Goal: Transaction & Acquisition: Purchase product/service

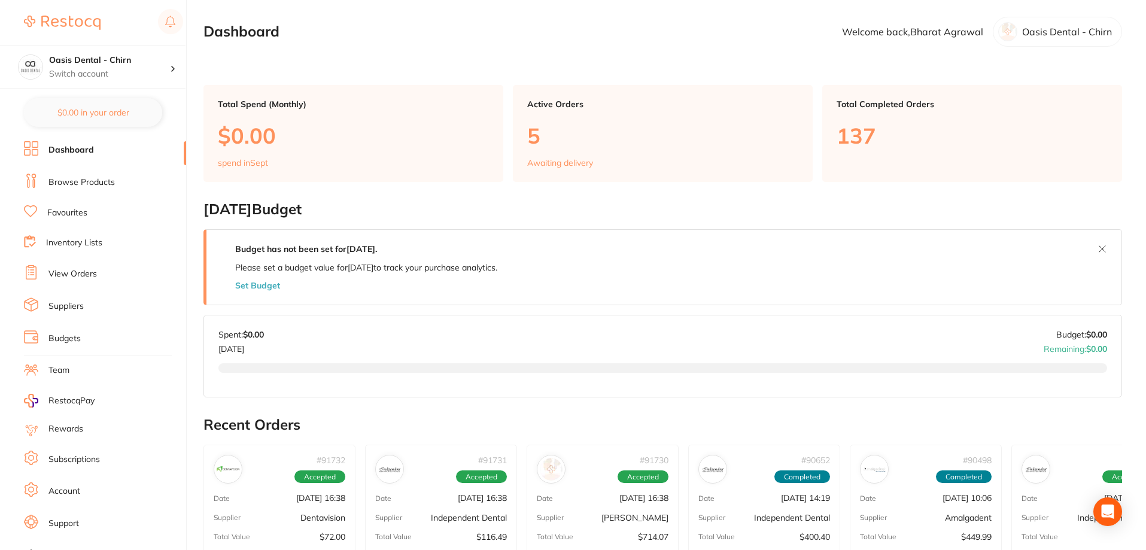
click at [113, 180] on link "Browse Products" at bounding box center [81, 183] width 66 height 12
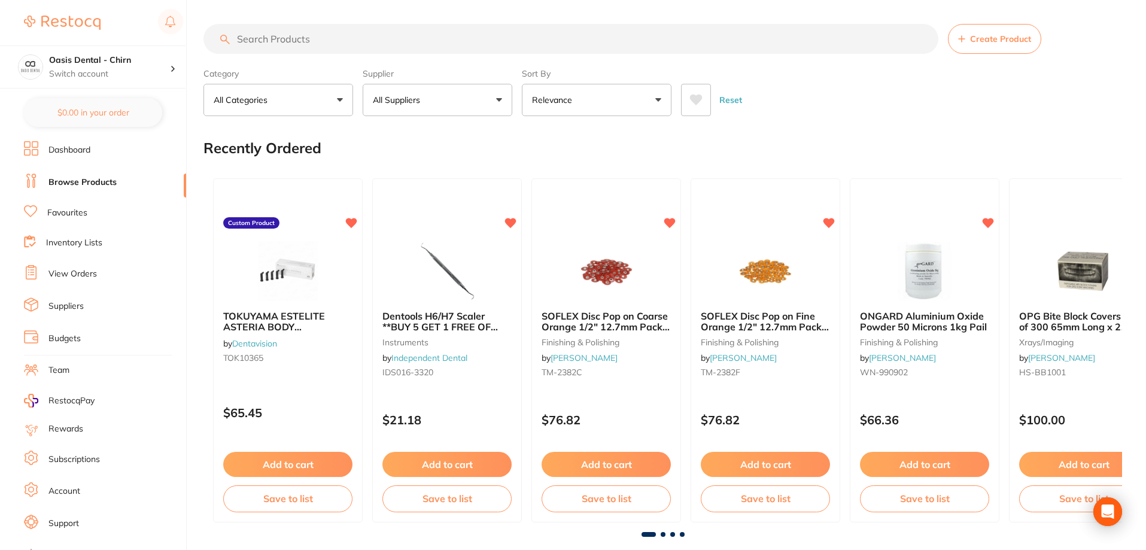
click at [270, 29] on input "search" at bounding box center [570, 39] width 735 height 30
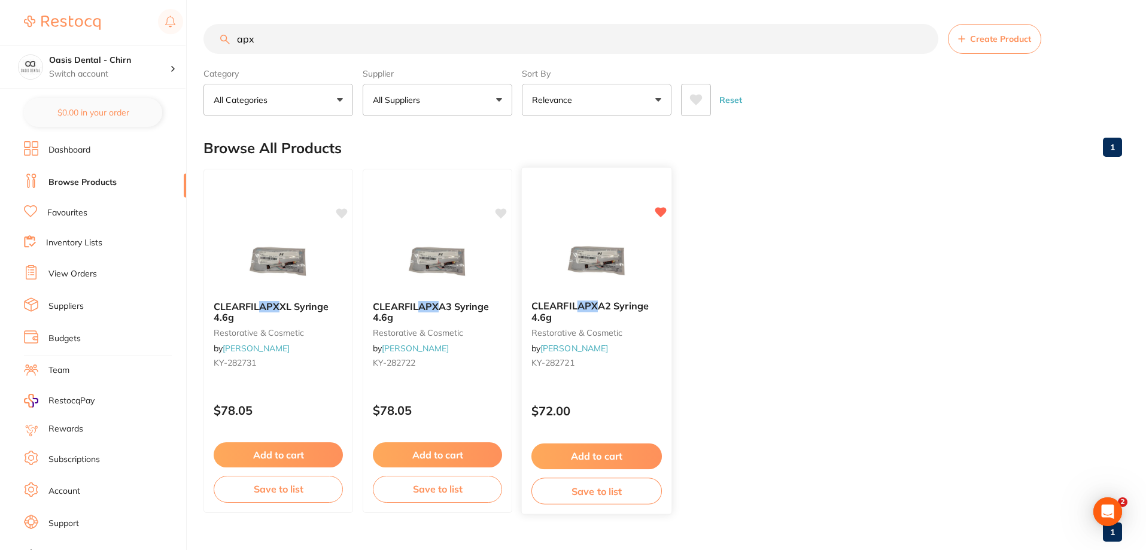
type input "apx"
click at [609, 252] on img at bounding box center [596, 260] width 78 height 60
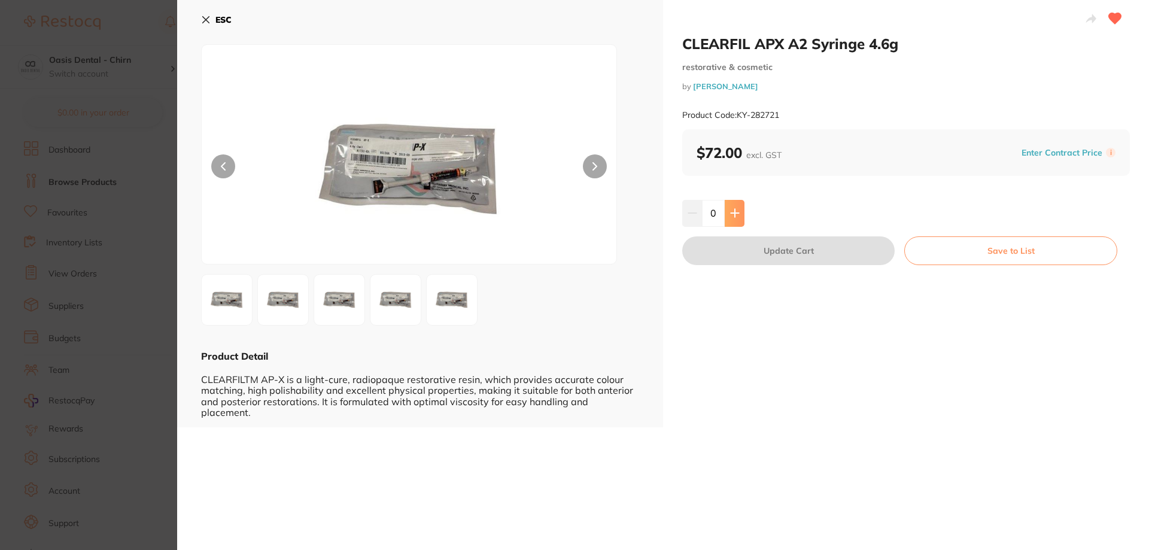
click at [737, 218] on icon at bounding box center [735, 213] width 10 height 10
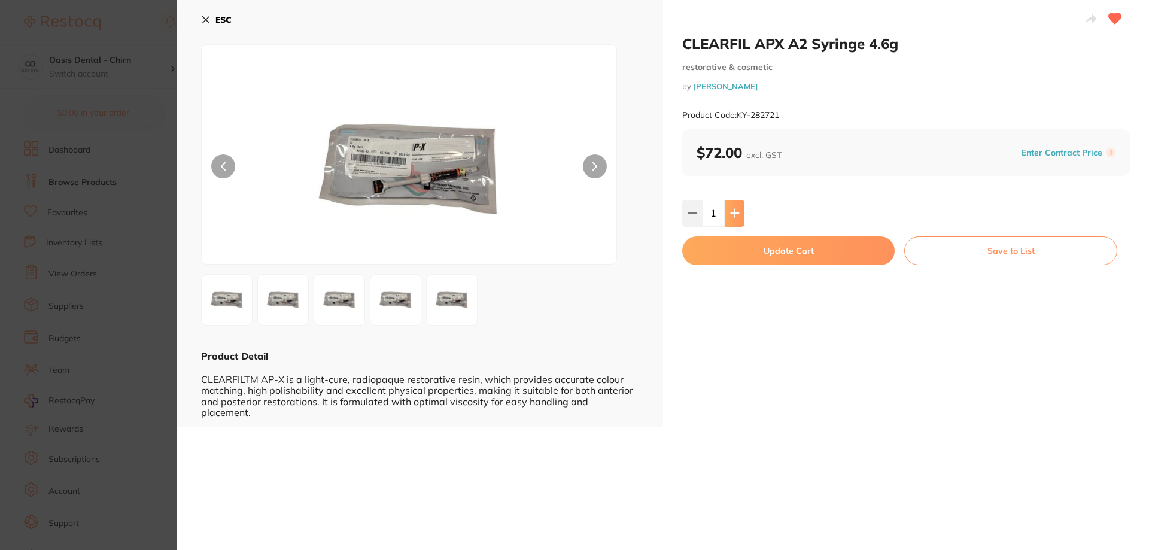
click at [737, 218] on icon at bounding box center [735, 213] width 10 height 10
type input "2"
click at [768, 253] on button "Update Cart" at bounding box center [788, 250] width 212 height 29
checkbox input "false"
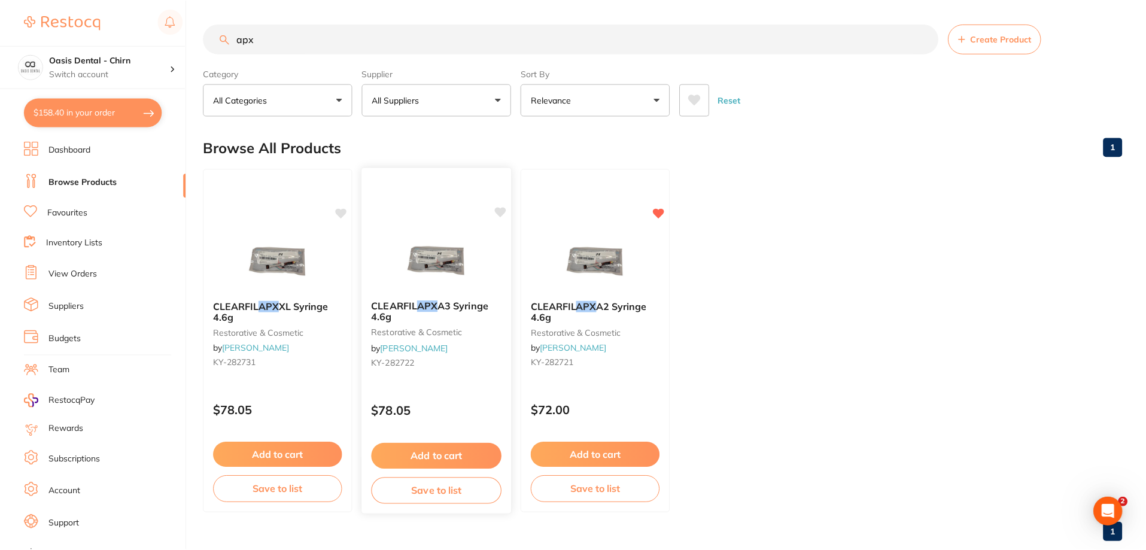
scroll to position [25, 0]
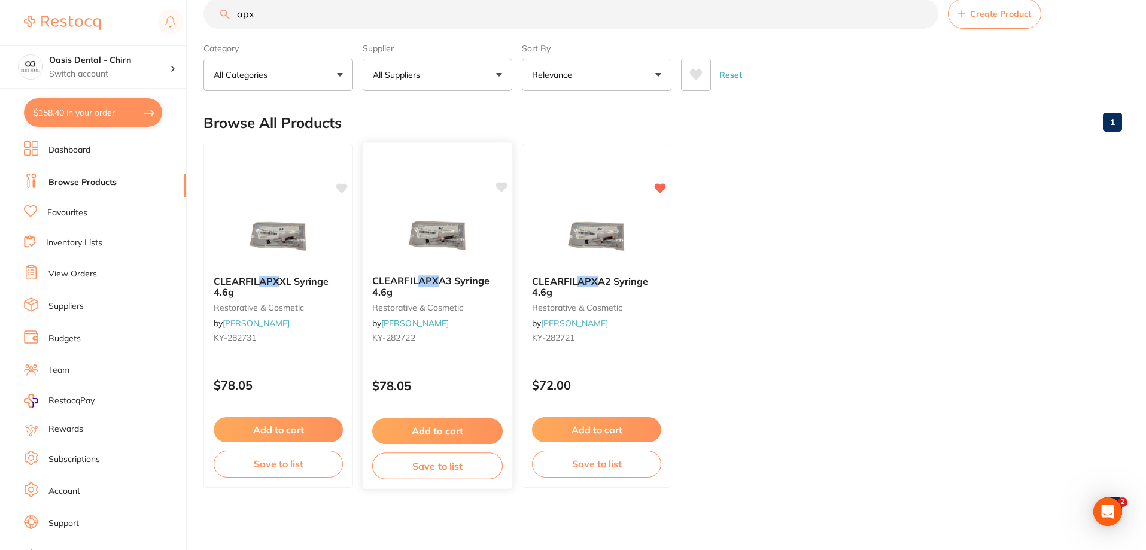
click at [436, 223] on img at bounding box center [437, 235] width 78 height 60
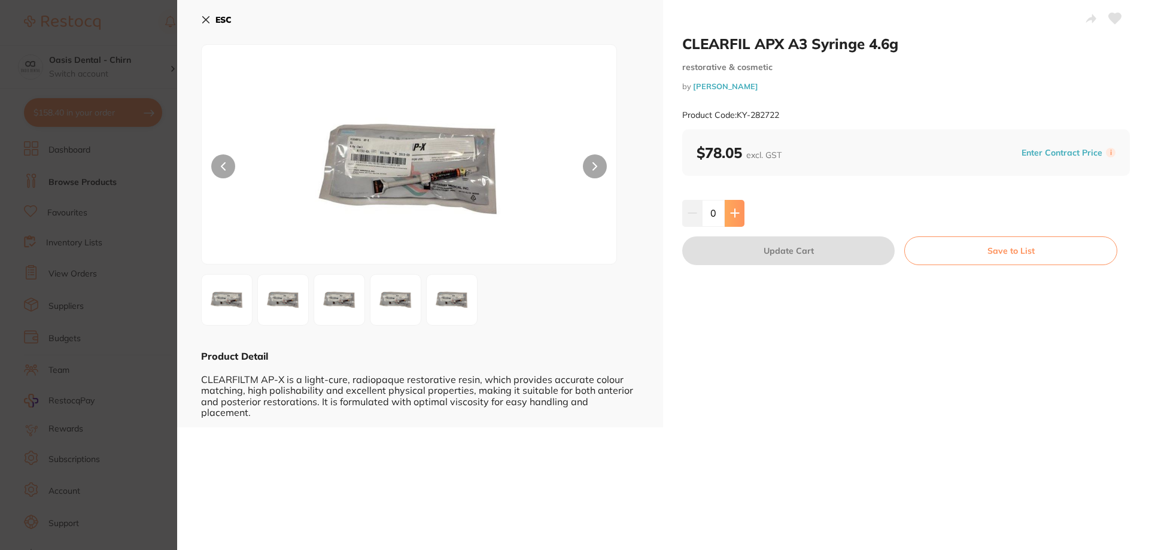
click at [738, 225] on button at bounding box center [735, 213] width 20 height 26
type input "1"
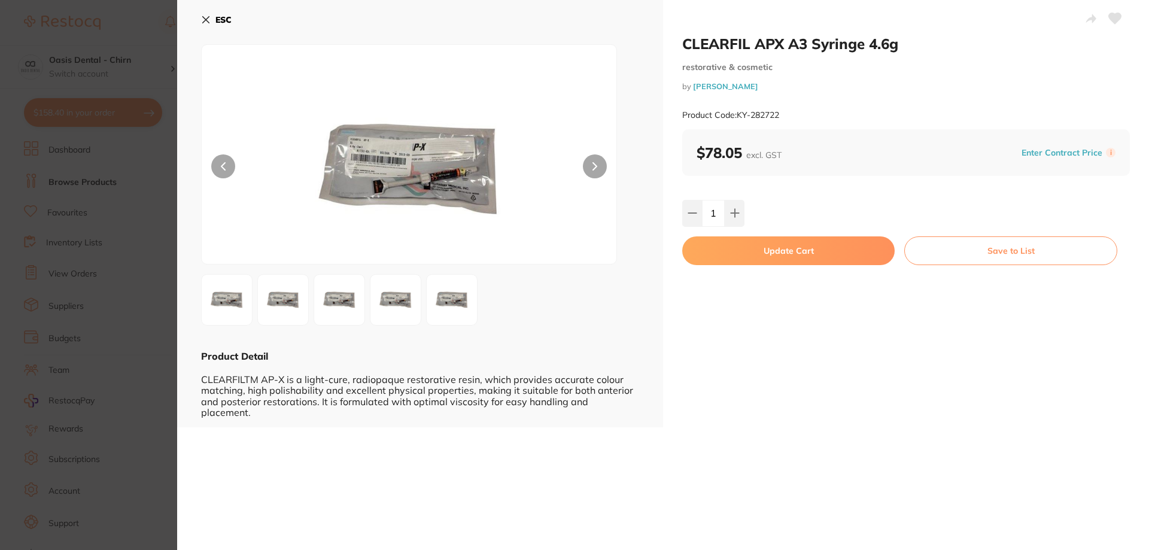
click at [755, 249] on button "Update Cart" at bounding box center [788, 250] width 212 height 29
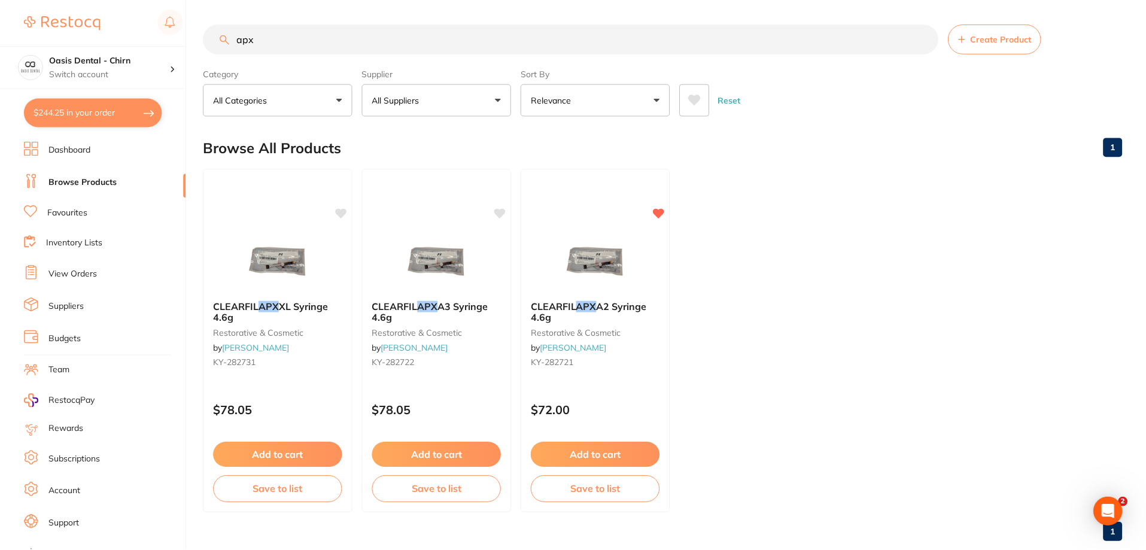
scroll to position [25, 0]
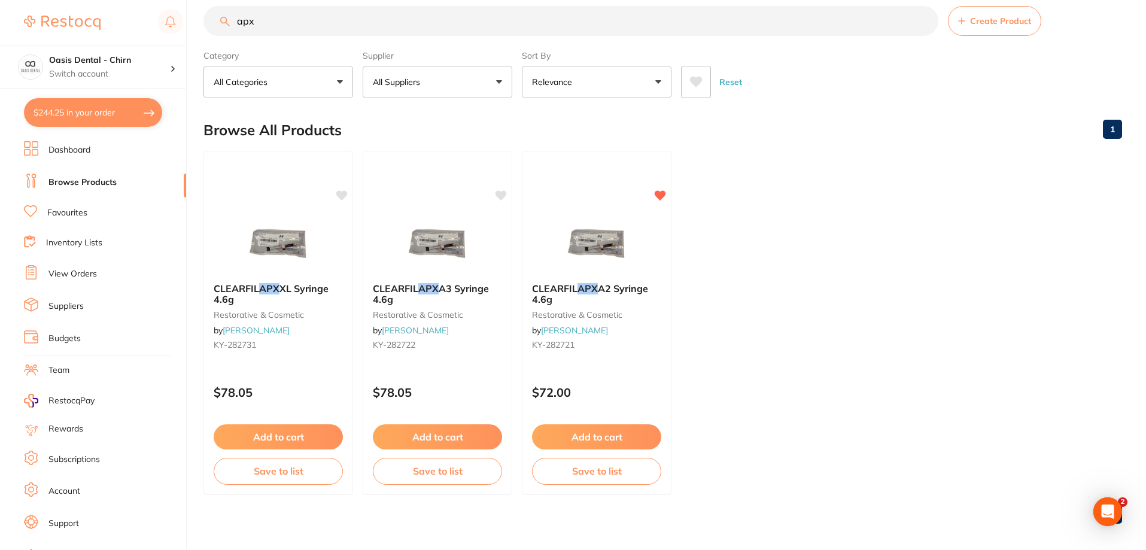
drag, startPoint x: 331, startPoint y: 21, endPoint x: 65, endPoint y: -1, distance: 267.8
click at [65, 0] on html "$244.25 Oasis Dental - Chirn Switch account Oasis Dental - Chirn $244.25 in you…" at bounding box center [573, 257] width 1146 height 550
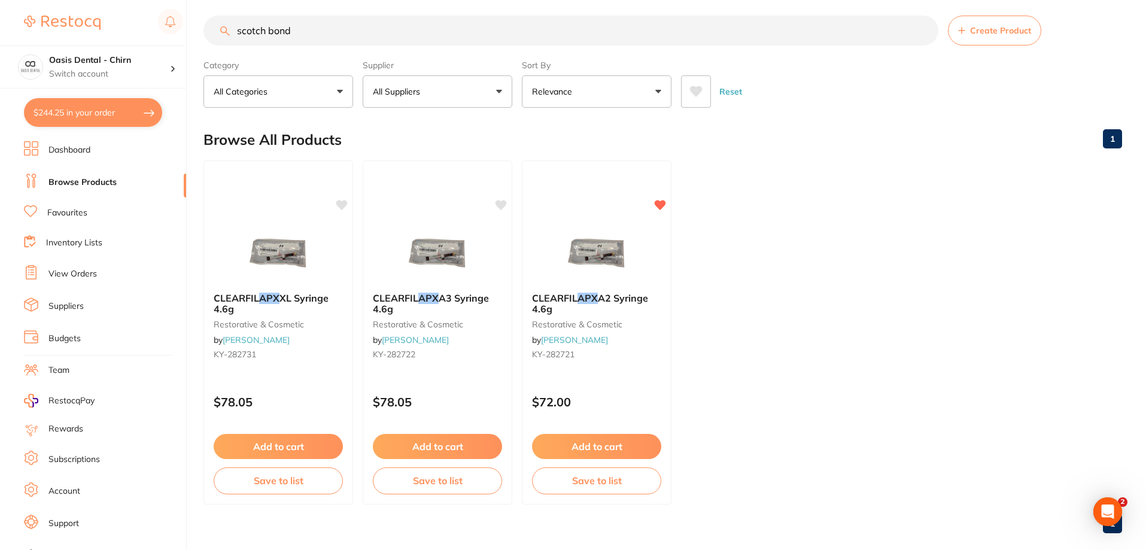
type input "scotch bond"
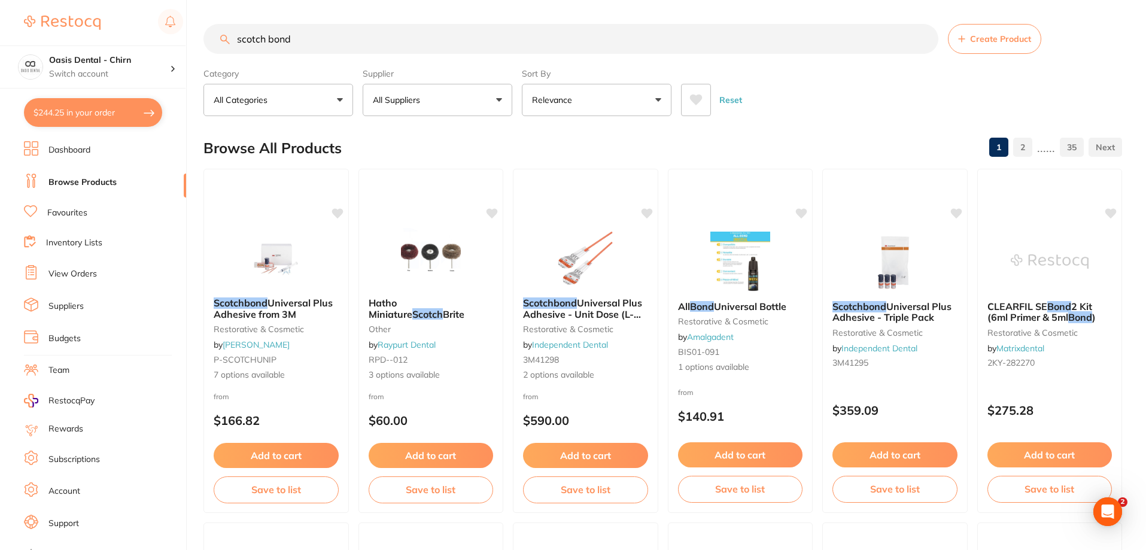
scroll to position [0, 0]
click at [442, 107] on button "All Suppliers" at bounding box center [438, 100] width 150 height 32
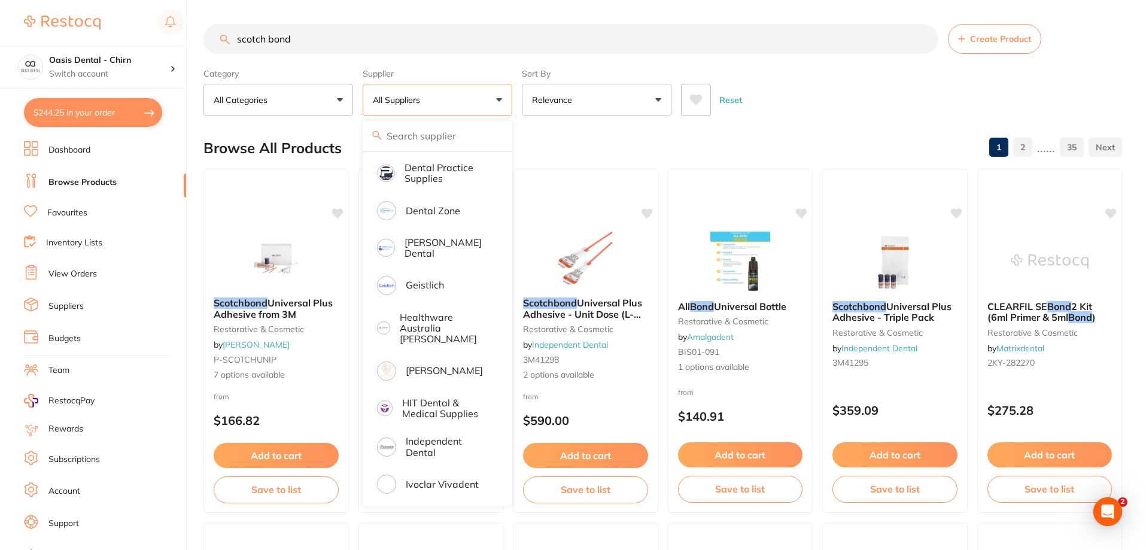
scroll to position [359, 0]
click at [442, 364] on p "[PERSON_NAME]" at bounding box center [444, 369] width 77 height 11
